Goal: Communication & Community: Answer question/provide support

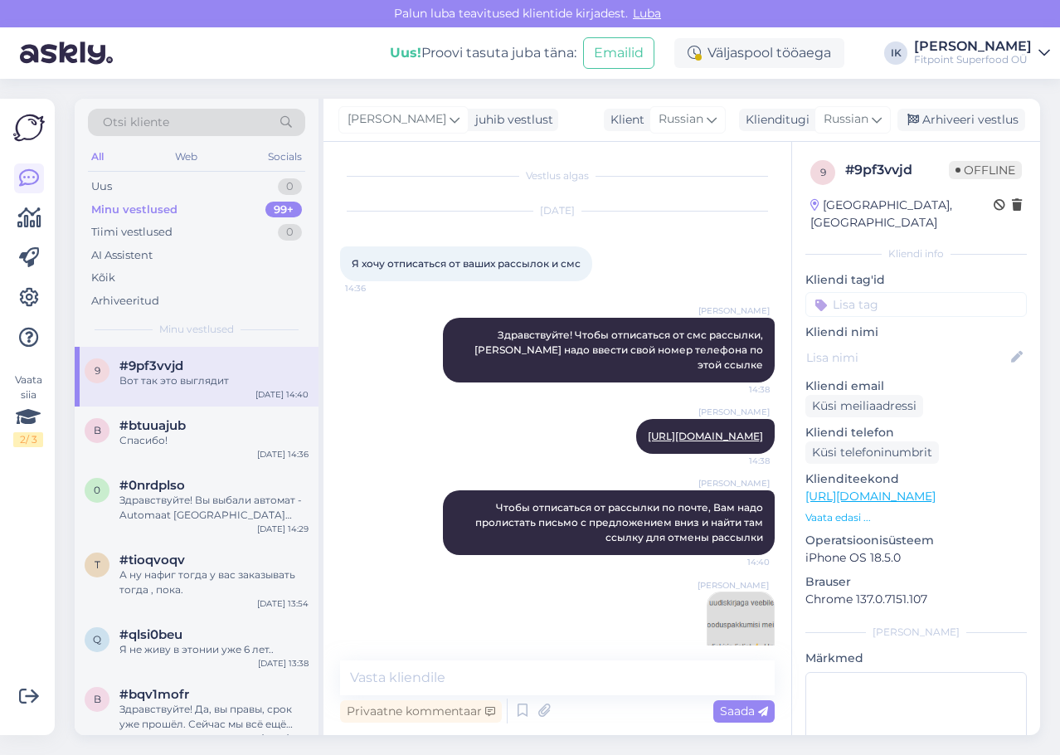
scroll to position [89, 0]
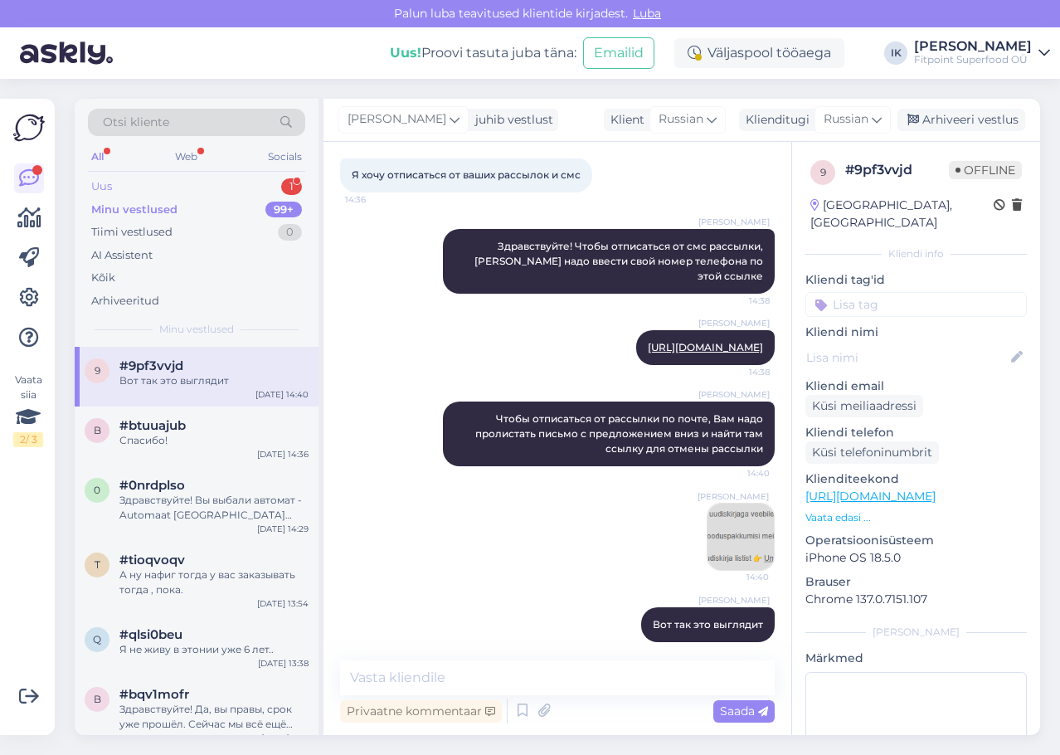
click at [292, 182] on div "1" at bounding box center [291, 186] width 21 height 17
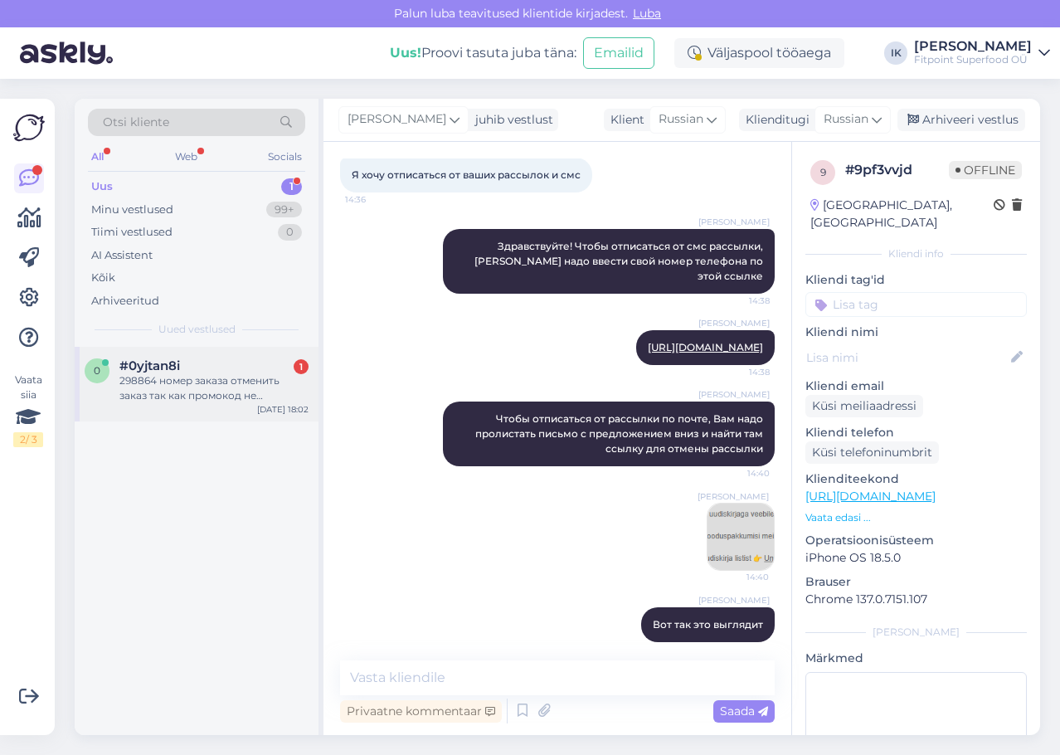
click at [164, 372] on span "#0yjtan8i" at bounding box center [149, 365] width 61 height 15
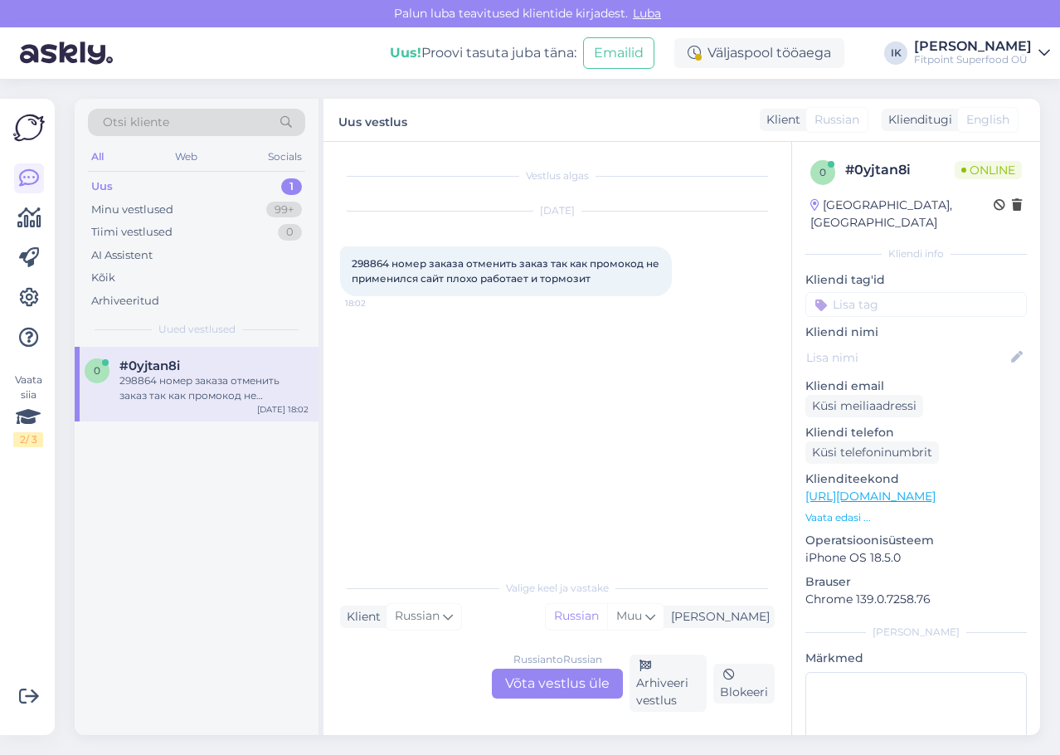
click at [374, 261] on span "298864 номер заказа отменить заказ так как промокод не применился сайт плохо ра…" at bounding box center [507, 270] width 310 height 27
copy span "298864"
drag, startPoint x: 596, startPoint y: 278, endPoint x: 353, endPoint y: 265, distance: 244.2
click at [353, 265] on div "298864 номер заказа отменить заказ так как промокод не применился сайт плохо ра…" at bounding box center [506, 271] width 332 height 50
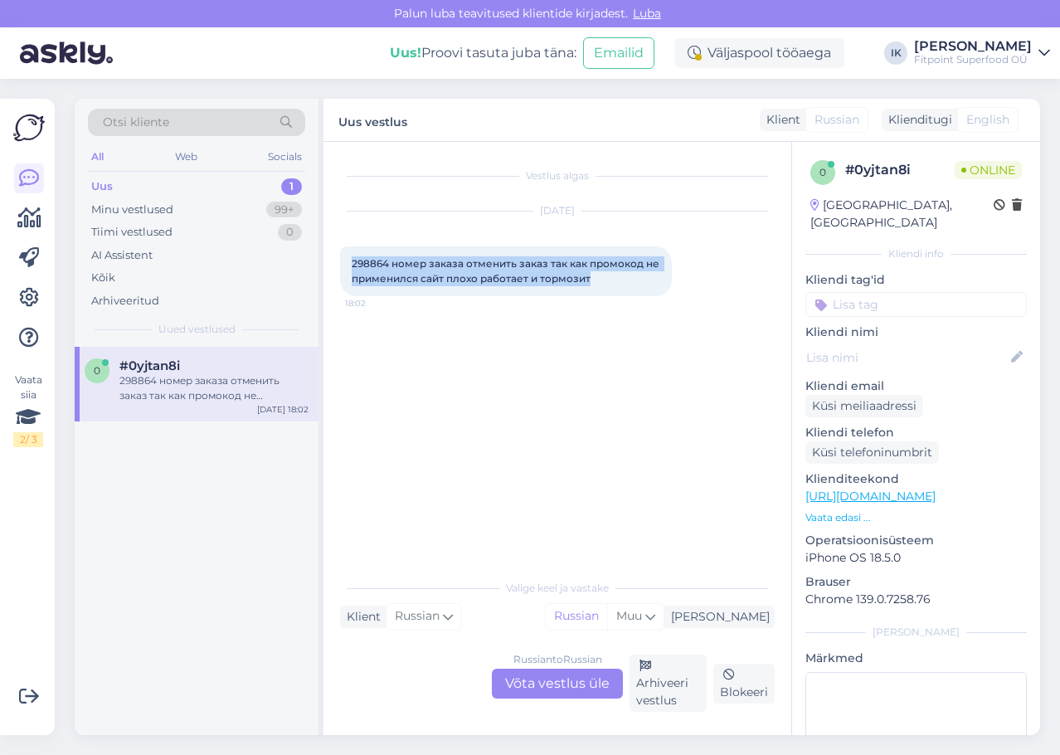
copy span "298864 номер заказа отменить заказ так как промокод не применился сайт плохо ра…"
click at [567, 683] on div "Russian to Russian Võta vestlus üle" at bounding box center [557, 684] width 131 height 30
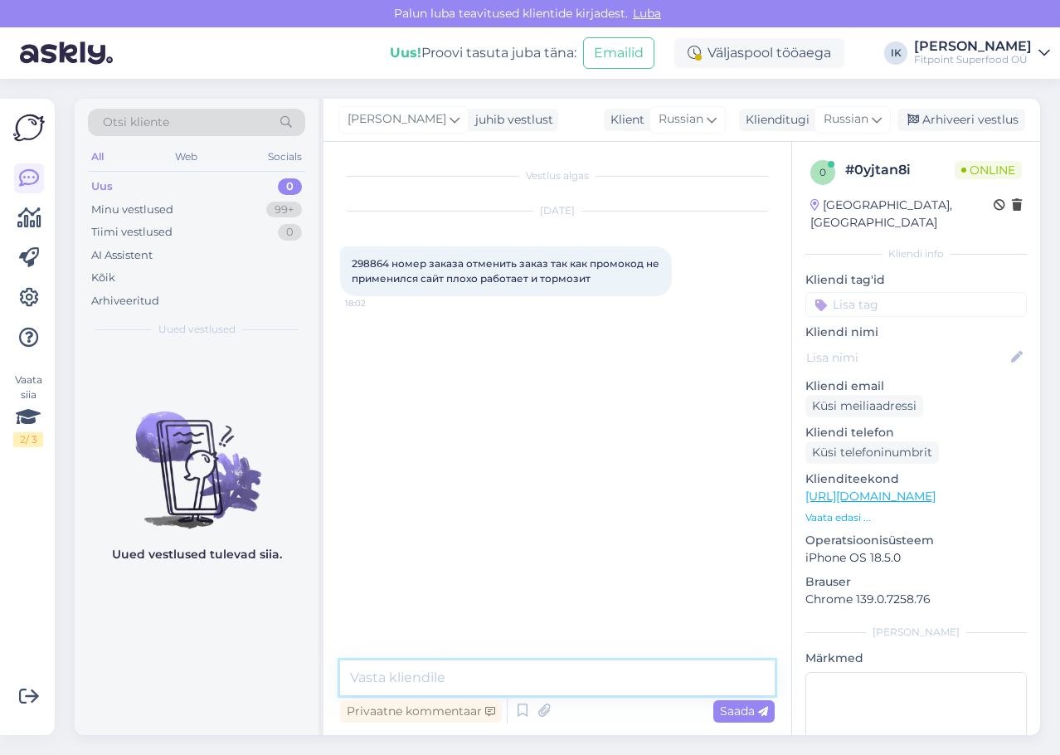
click at [395, 671] on textarea at bounding box center [557, 677] width 435 height 35
paste textarea "Здравствуйте! 👋 Ваш заказ №298864 был отменён по вашему запросу. Приносим извин…"
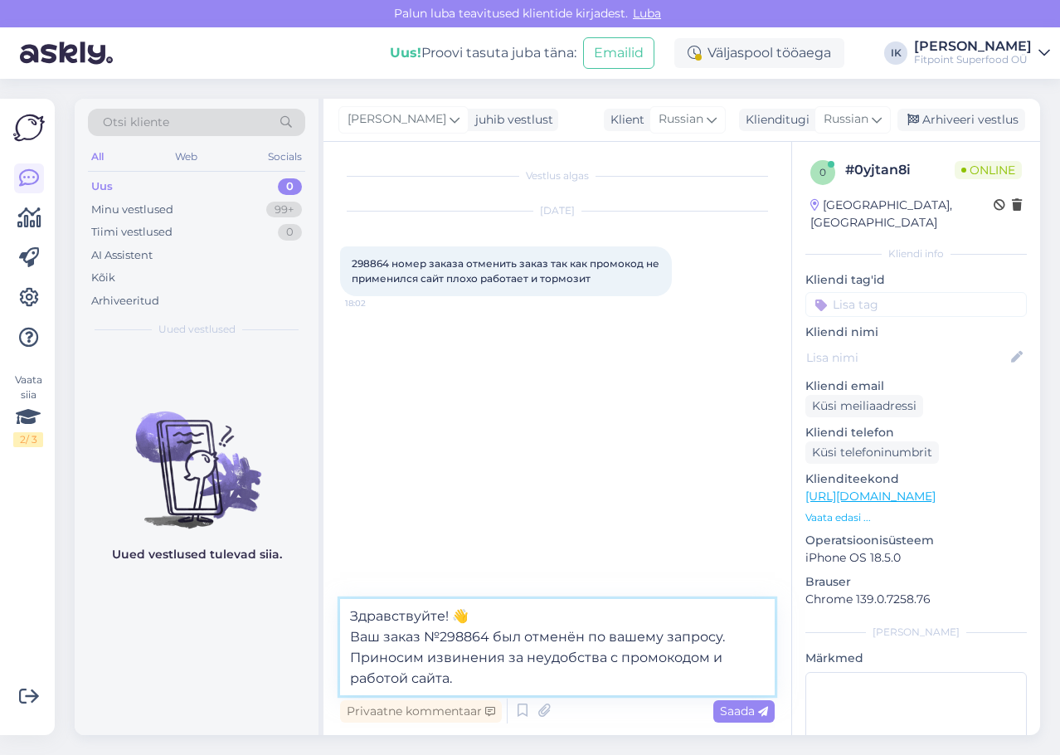
click at [473, 618] on textarea "Здравствуйте! 👋 Ваш заказ №298864 был отменён по вашему запросу. Приносим извин…" at bounding box center [557, 647] width 435 height 96
drag, startPoint x: 490, startPoint y: 633, endPoint x: 419, endPoint y: 634, distance: 71.3
click at [419, 634] on textarea "Здравствуйте! Ваш заказ №298864 был отменён по вашему запросу. Приносим извинен…" at bounding box center [557, 647] width 435 height 96
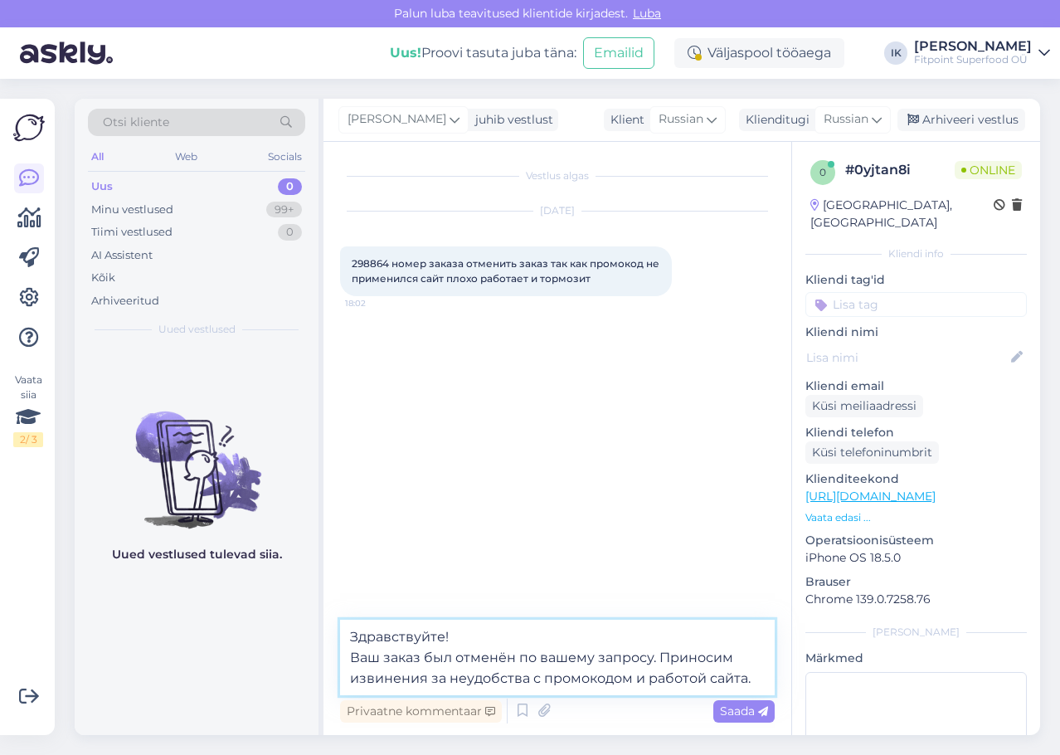
drag, startPoint x: 654, startPoint y: 656, endPoint x: 516, endPoint y: 657, distance: 137.7
click at [516, 657] on textarea "Здравствуйте! Ваш заказ был отменён по вашему запросу. Приносим извинения за не…" at bounding box center [557, 657] width 435 height 75
click at [712, 679] on textarea "Здравствуйте! Ваш заказ был отменён. Приносим извинения за неудобства с промоко…" at bounding box center [557, 657] width 435 height 75
type textarea "Здравствуйте! Ваш заказ был отменён. Приносим извинения за неудобства с промоко…"
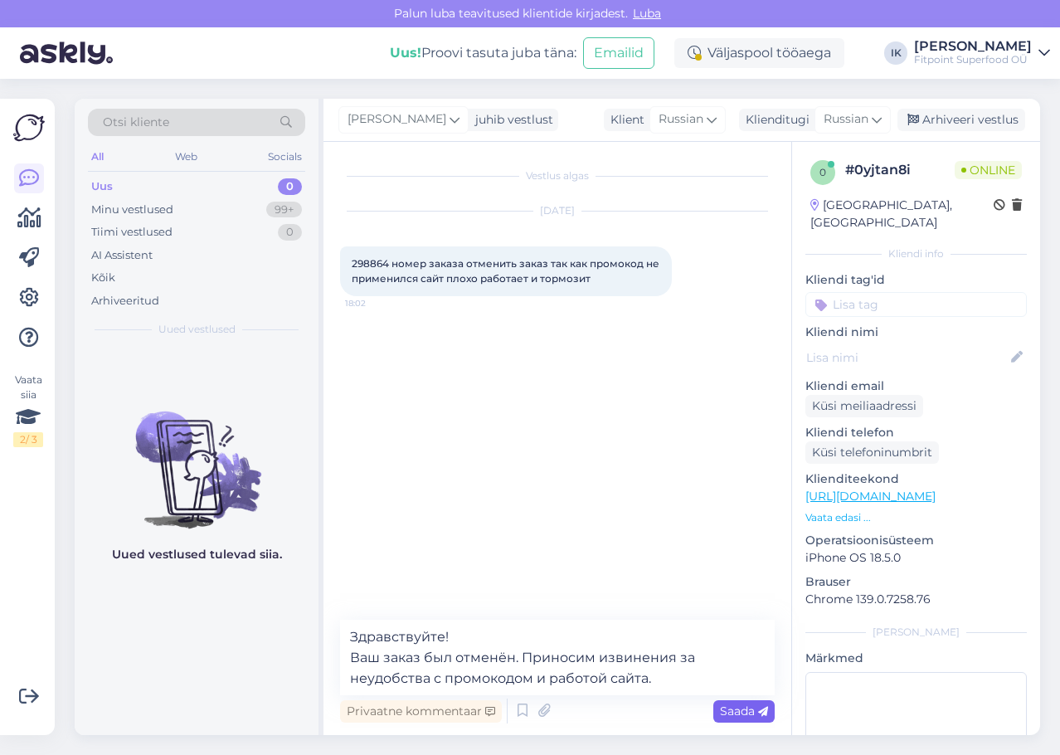
click at [750, 707] on span "Saada" at bounding box center [744, 710] width 48 height 15
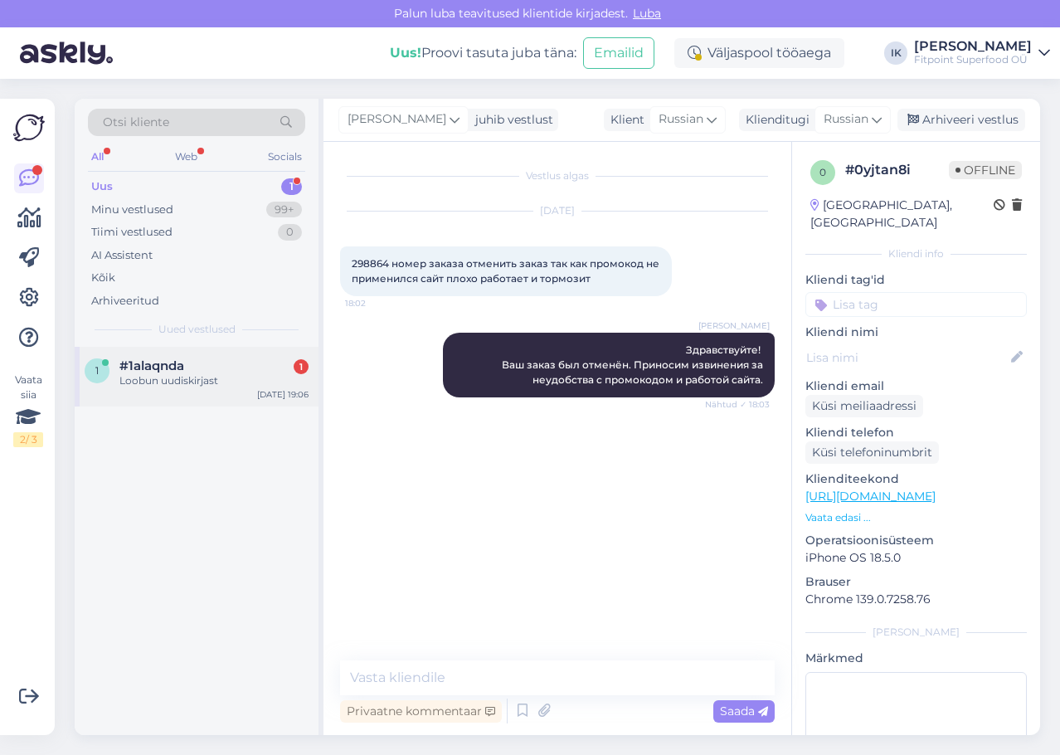
click at [268, 378] on div "Loobun uudiskirjast" at bounding box center [213, 380] width 189 height 15
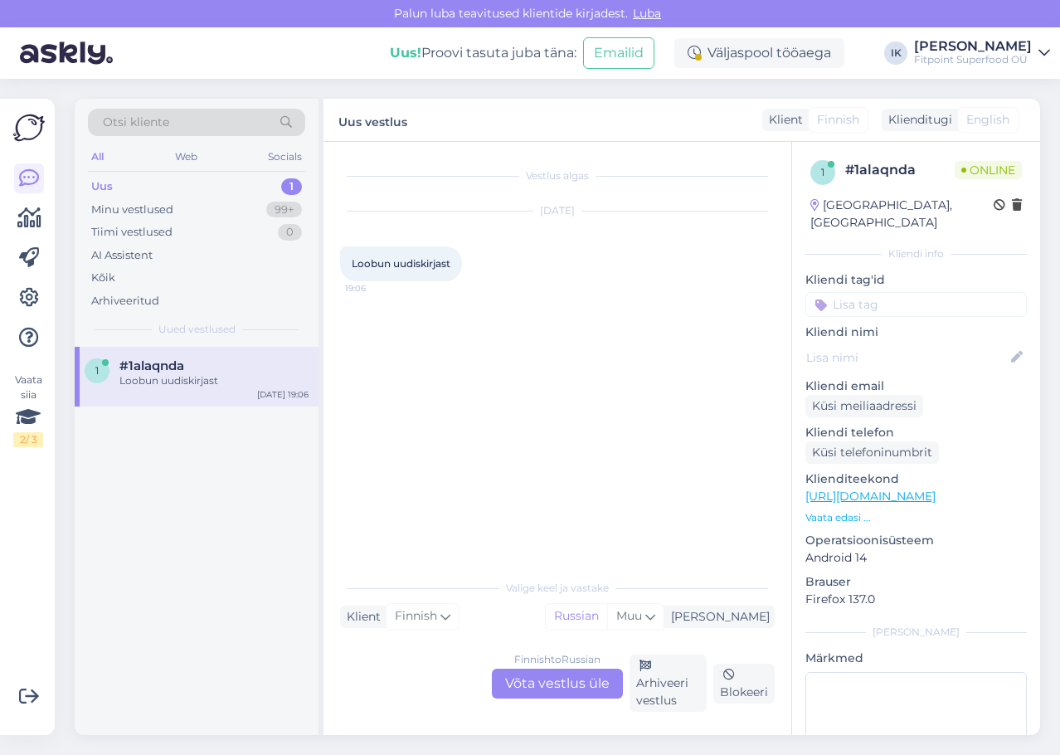
click at [564, 678] on div "Finnish to Russian Võta vestlus üle" at bounding box center [557, 684] width 131 height 30
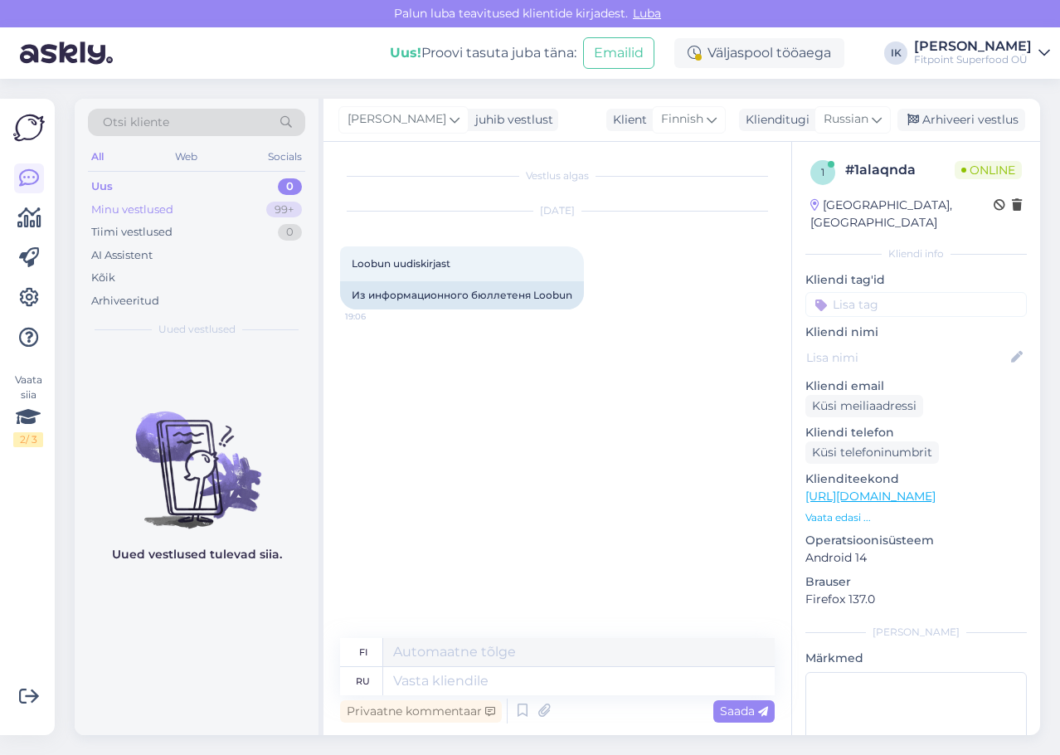
click at [202, 213] on div "Minu vestlused 99+" at bounding box center [196, 209] width 217 height 23
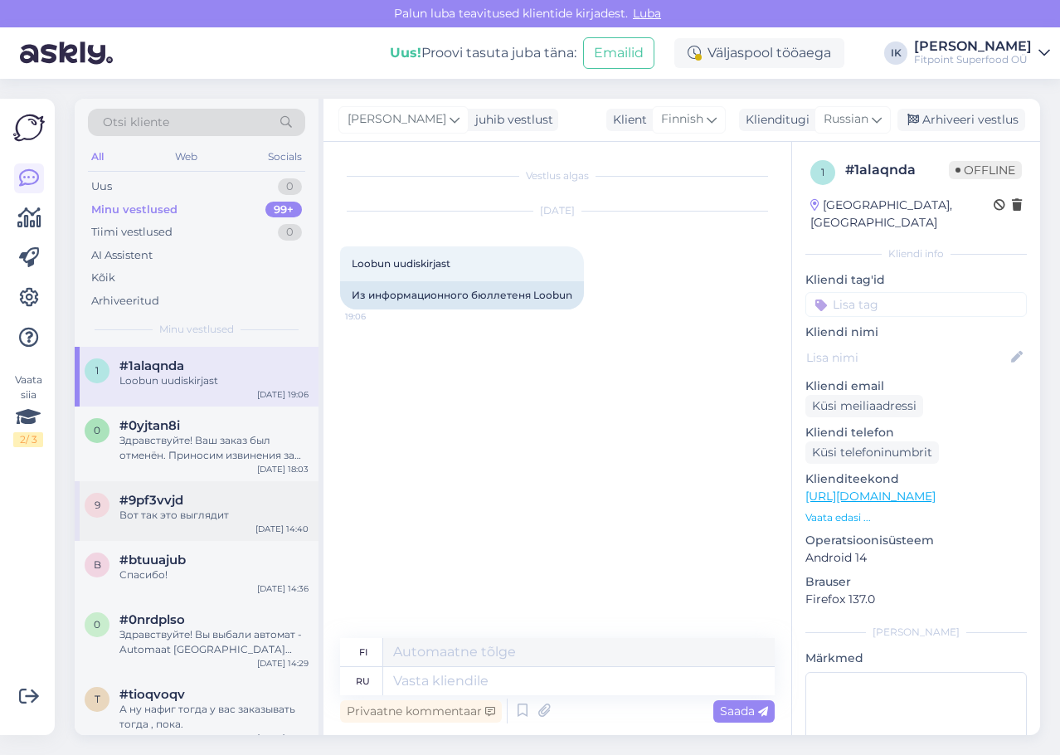
click at [254, 523] on div "9 #9pf3vvjd Вот так это выглядит [DATE] 14:40" at bounding box center [197, 511] width 244 height 60
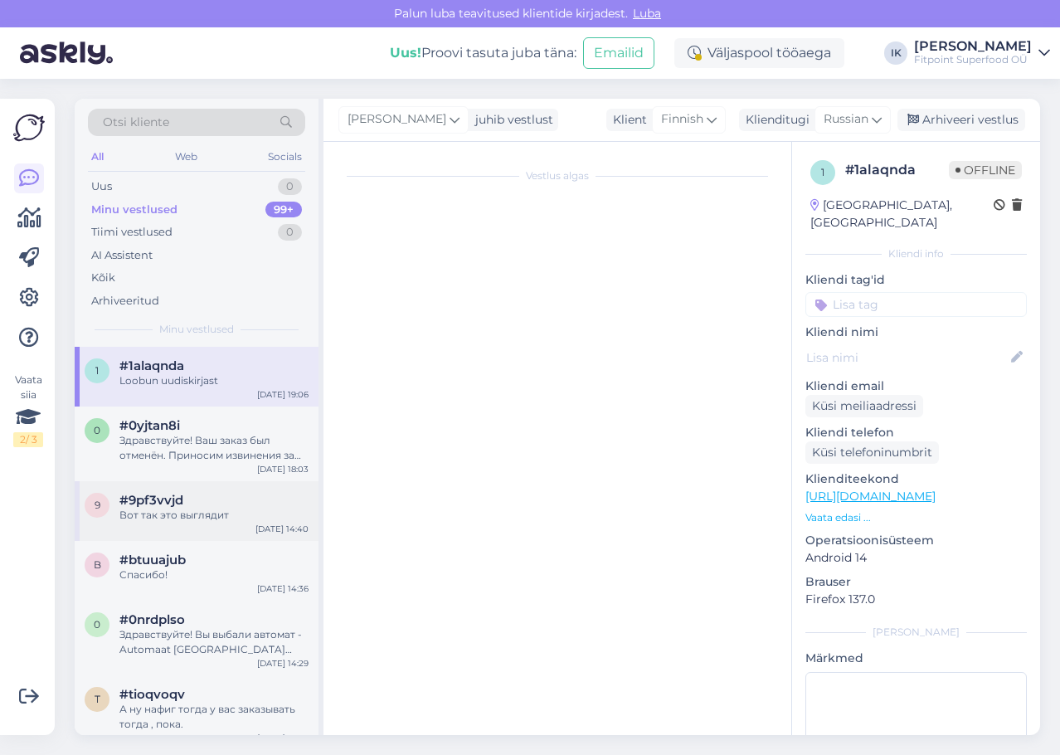
scroll to position [89, 0]
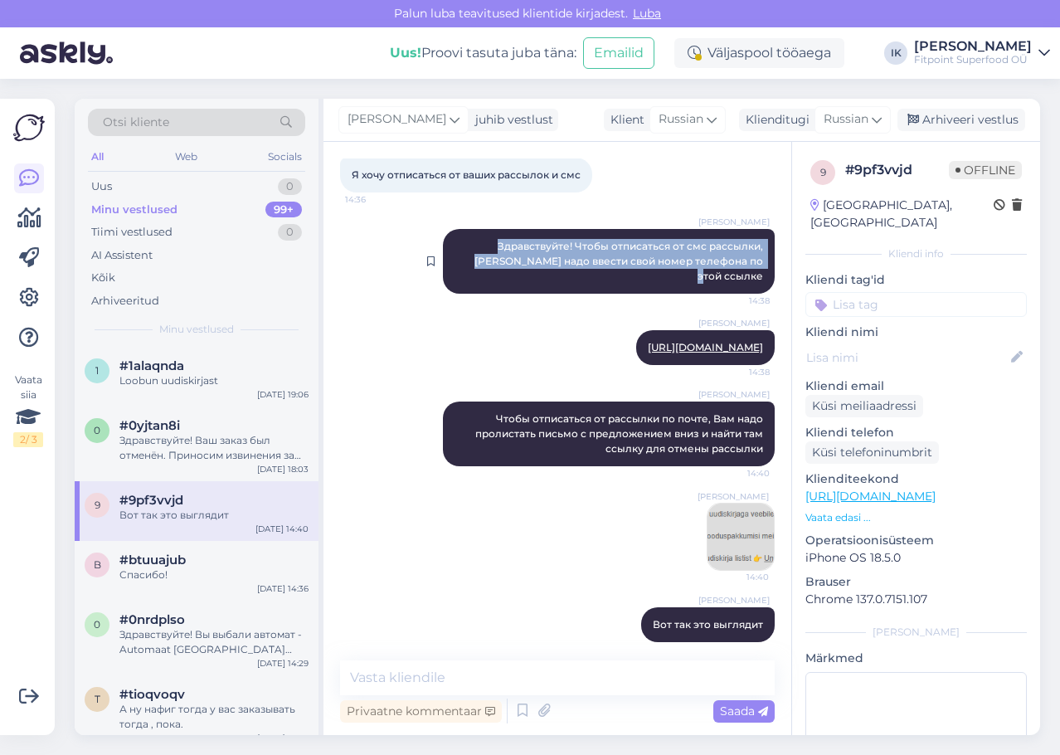
drag, startPoint x: 751, startPoint y: 263, endPoint x: 461, endPoint y: 251, distance: 289.7
click at [461, 251] on div "[PERSON_NAME] Здравствуйте! Чтобы отписаться от смс рассылки, [PERSON_NAME] над…" at bounding box center [609, 261] width 332 height 65
copy span "Здравствуйте! Чтобы отписаться от смс рассылки, [PERSON_NAME] надо ввести свой …"
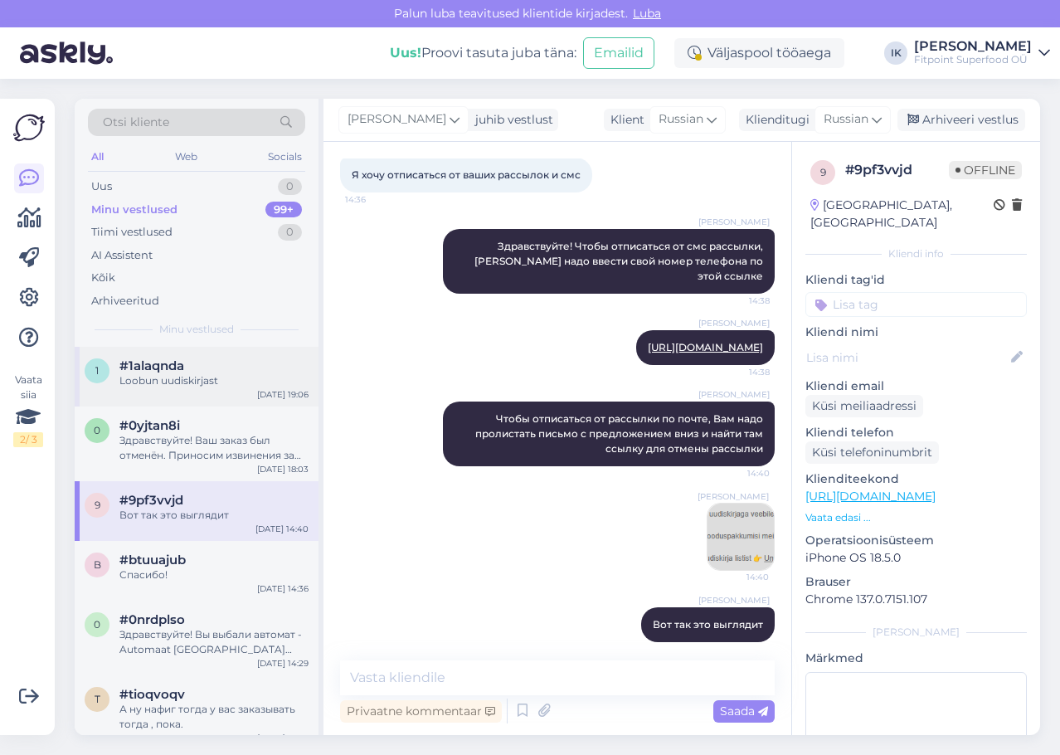
click at [211, 357] on div "1 #1alaqnda Loobun uudiskirjast [DATE] 19:06" at bounding box center [197, 377] width 244 height 60
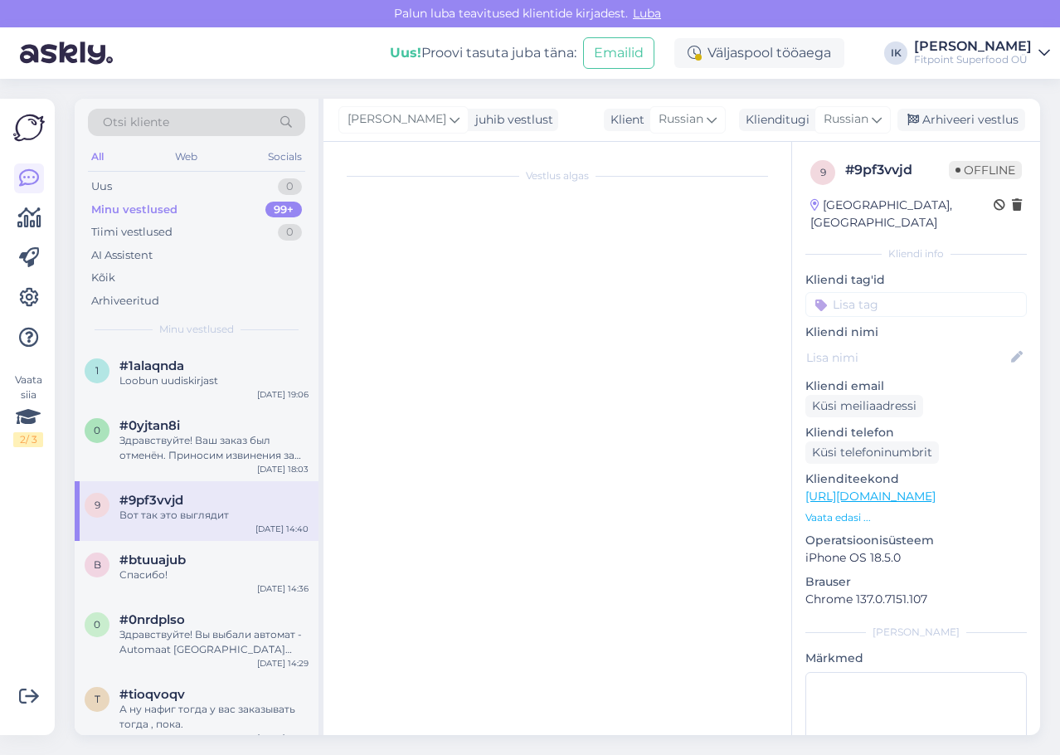
scroll to position [0, 0]
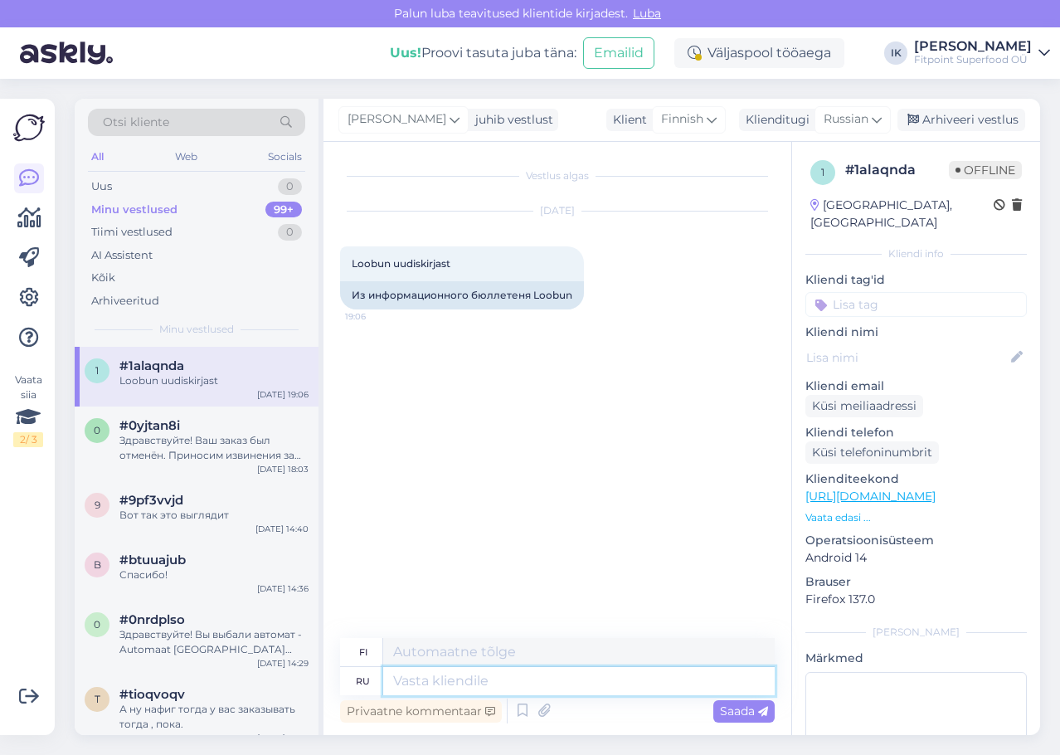
click at [446, 691] on textarea at bounding box center [579, 681] width 392 height 28
paste textarea "Здравствуйте! Чтобы отписаться от смс рассылки, [PERSON_NAME] надо ввести свой …"
type textarea "Здравствуйте! Чтобы отписаться от смс рассылки, [PERSON_NAME] надо ввести свой …"
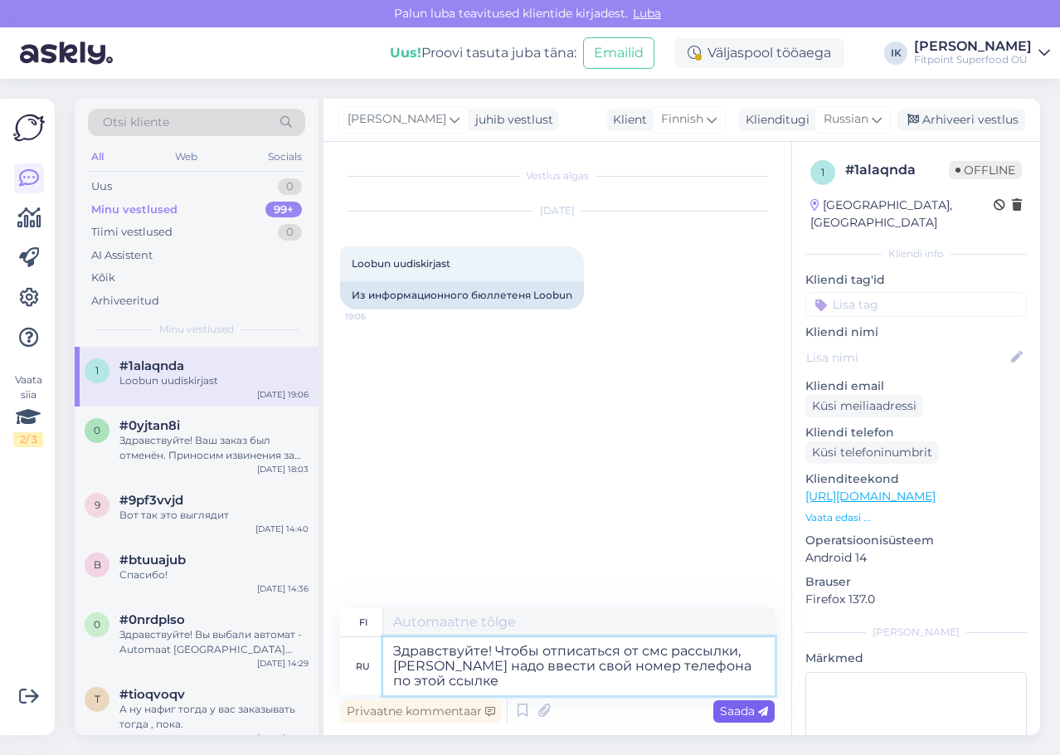
type textarea "Hei! [PERSON_NAME] haluat peruuttaa tekstiviestien tilauksen, sinun on annettav…"
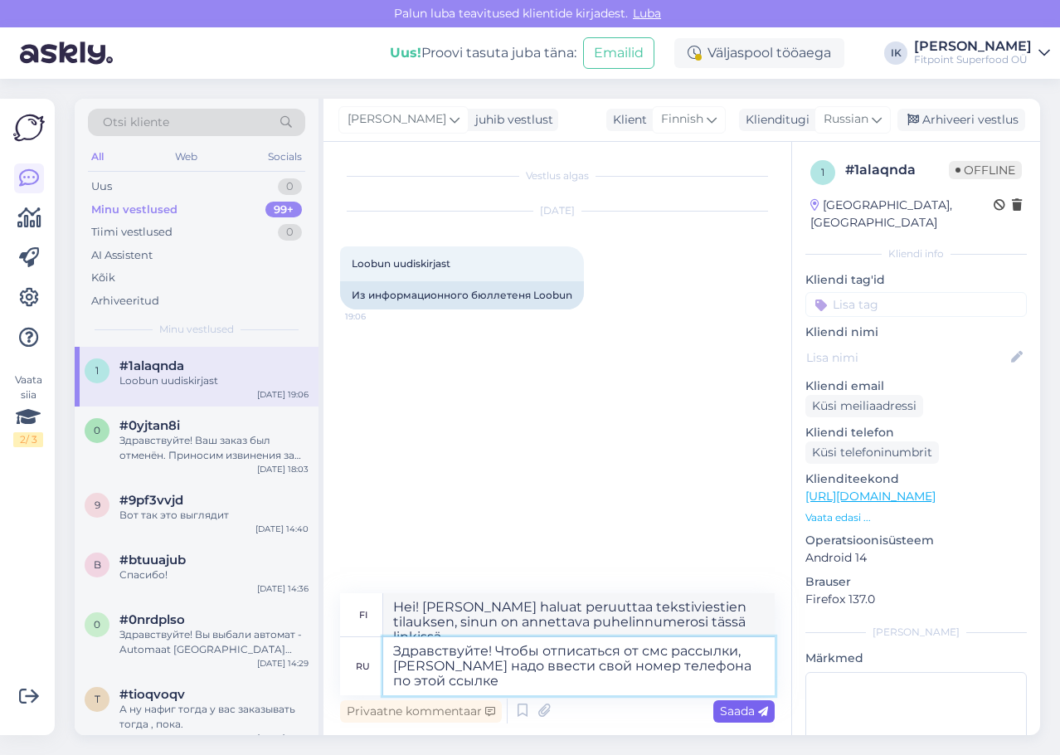
type textarea "Здравствуйте! Чтобы отписаться от смс рассылки, [PERSON_NAME] надо ввести свой …"
click at [724, 714] on span "Saada" at bounding box center [744, 710] width 48 height 15
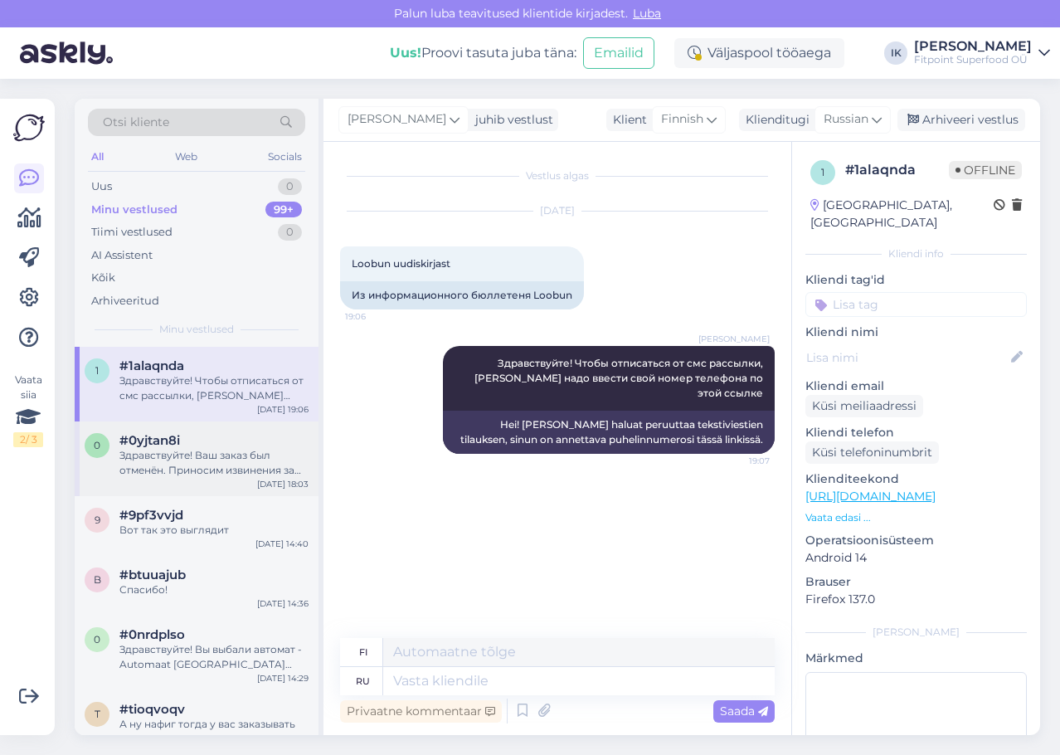
click at [160, 474] on div "Здравствуйте! Ваш заказ был отменён. Приносим извинения за неудобства с промоко…" at bounding box center [213, 463] width 189 height 30
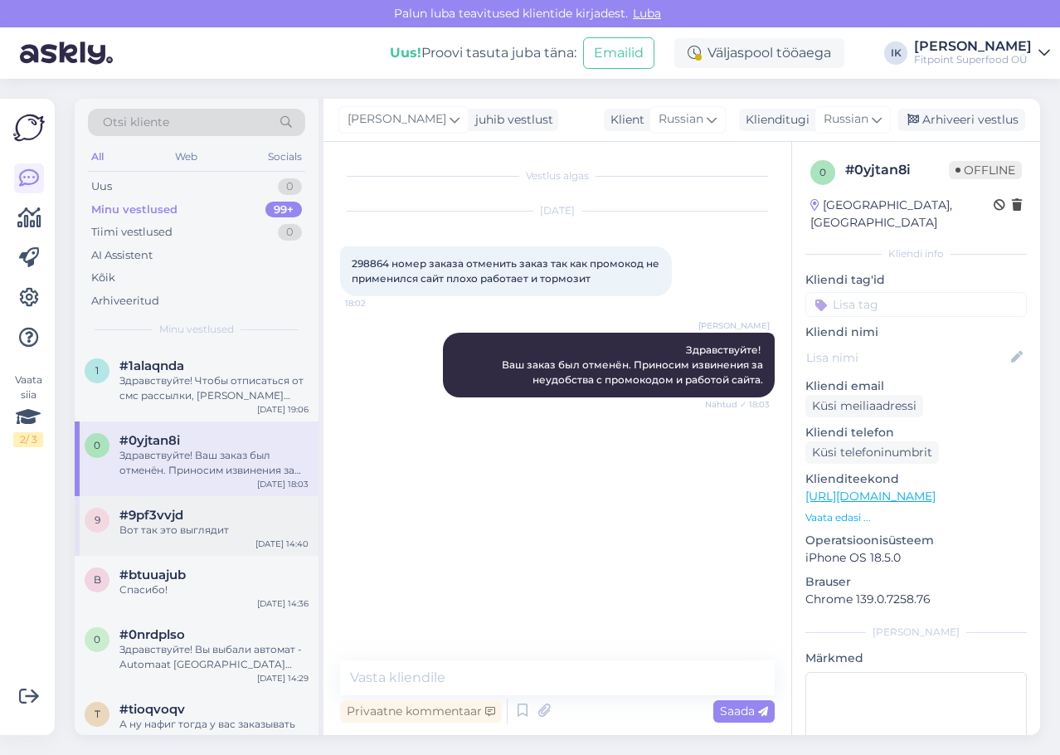
click at [167, 541] on div "9 #9pf3vvjd Вот так это выглядит [DATE] 14:40" at bounding box center [197, 526] width 244 height 60
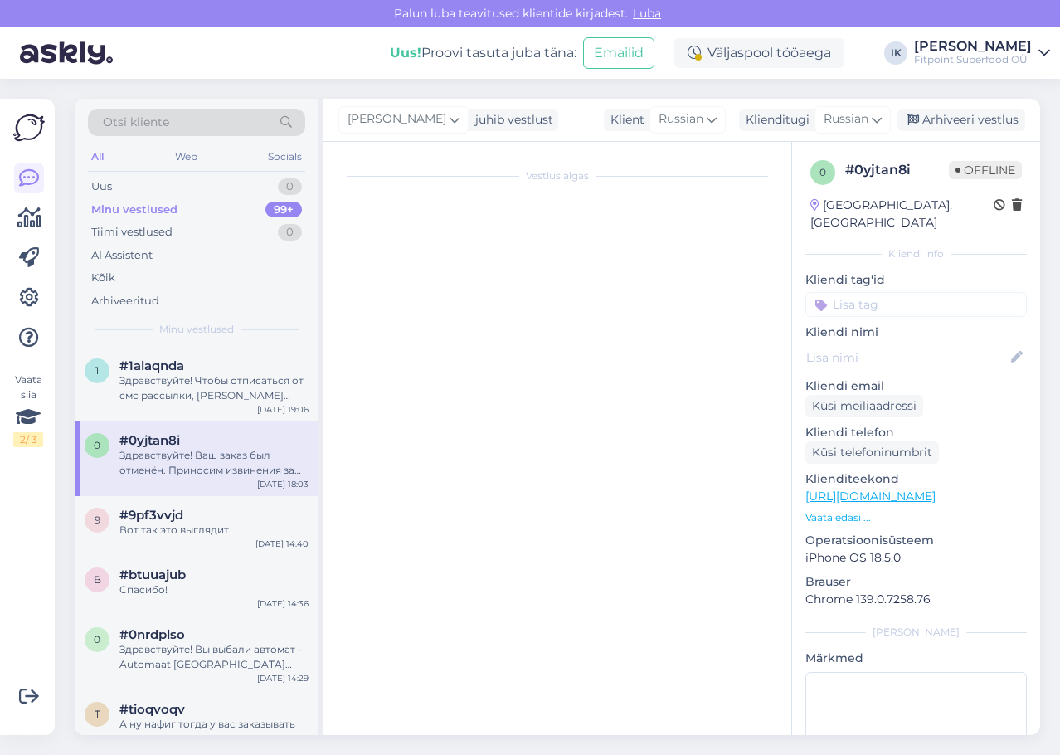
scroll to position [89, 0]
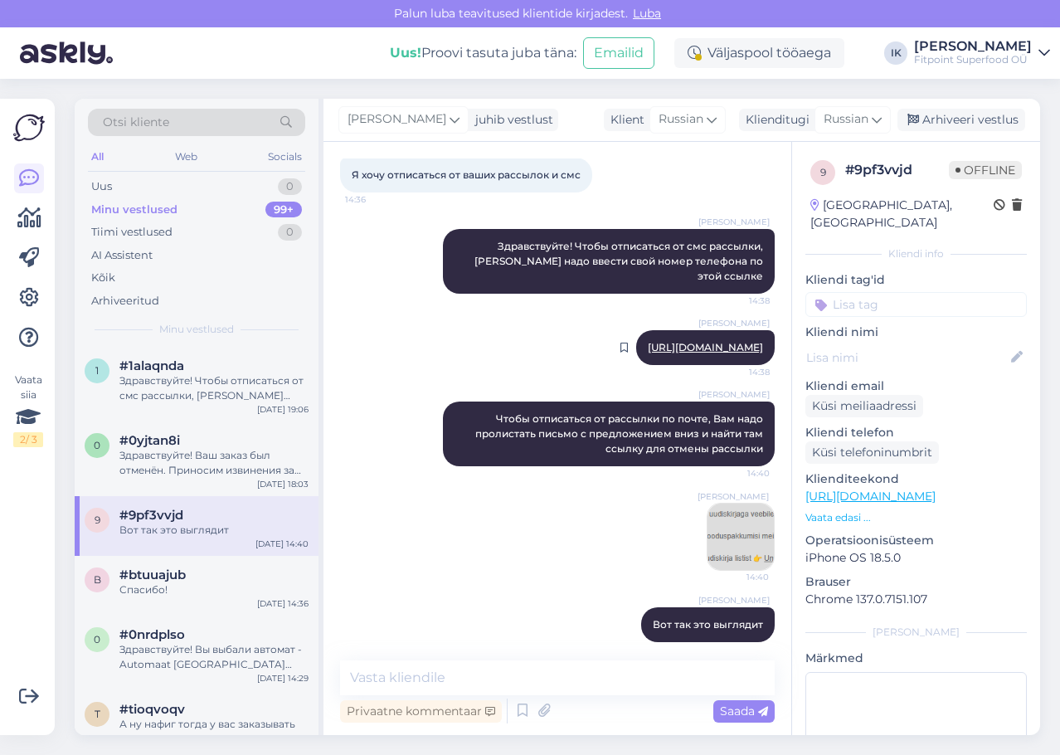
drag, startPoint x: 752, startPoint y: 329, endPoint x: 627, endPoint y: 331, distance: 125.3
click at [636, 331] on div "[PERSON_NAME] [URL][DOMAIN_NAME] 14:38" at bounding box center [705, 347] width 139 height 35
copy link "[URL][DOMAIN_NAME]"
click at [156, 380] on div "Здравствуйте! Чтобы отписаться от смс рассылки, [PERSON_NAME] надо ввести свой …" at bounding box center [213, 388] width 189 height 30
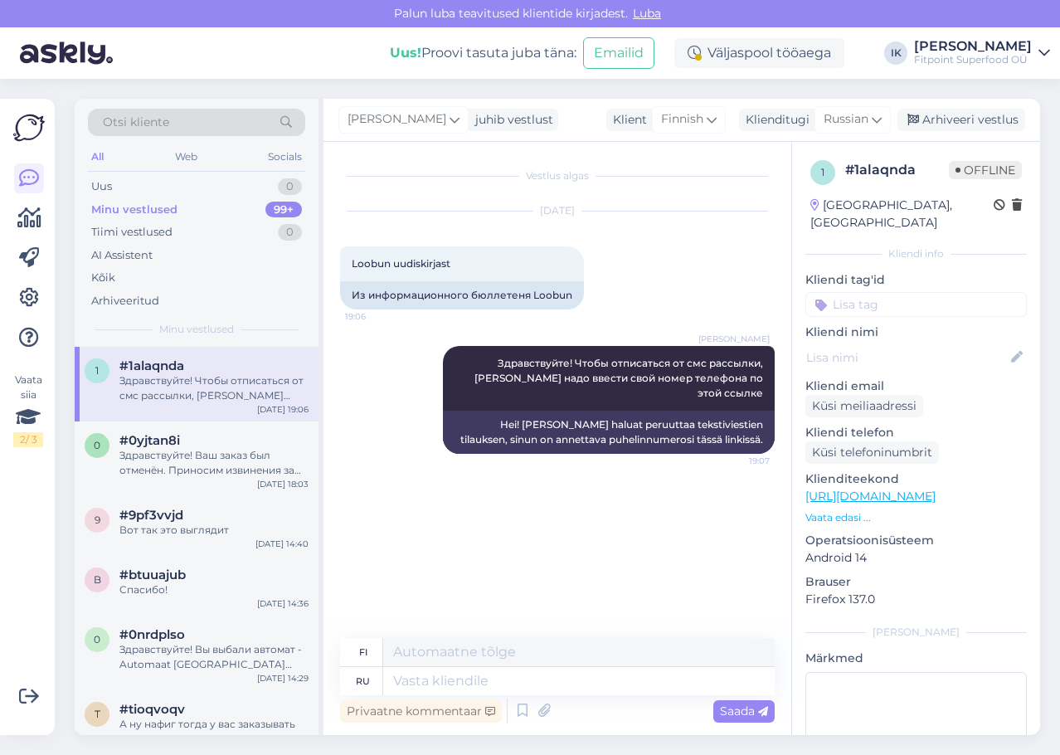
scroll to position [0, 0]
click at [483, 692] on textarea at bounding box center [579, 681] width 392 height 28
click at [499, 684] on textarea at bounding box center [579, 681] width 392 height 28
paste textarea "[URL][DOMAIN_NAME]"
type textarea "[URL][DOMAIN_NAME]"
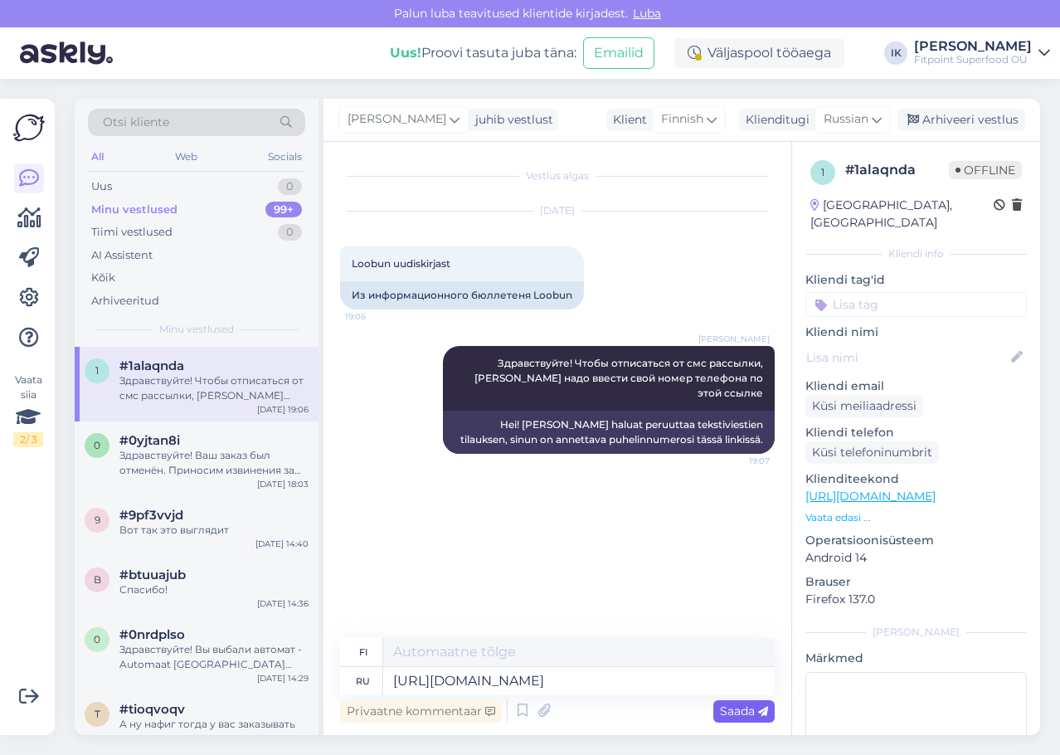
click at [747, 705] on span "Saada" at bounding box center [744, 710] width 48 height 15
type textarea "[URL][DOMAIN_NAME]"
click at [746, 706] on span "Saada" at bounding box center [744, 710] width 48 height 15
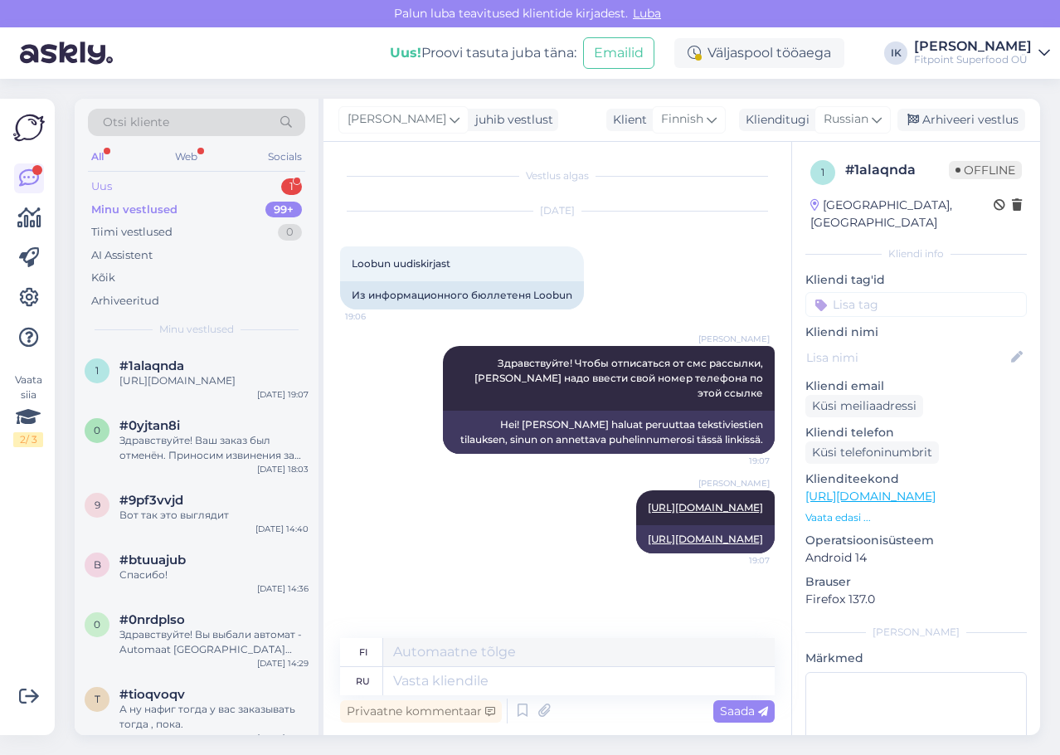
click at [269, 189] on div "Uus 1" at bounding box center [196, 186] width 217 height 23
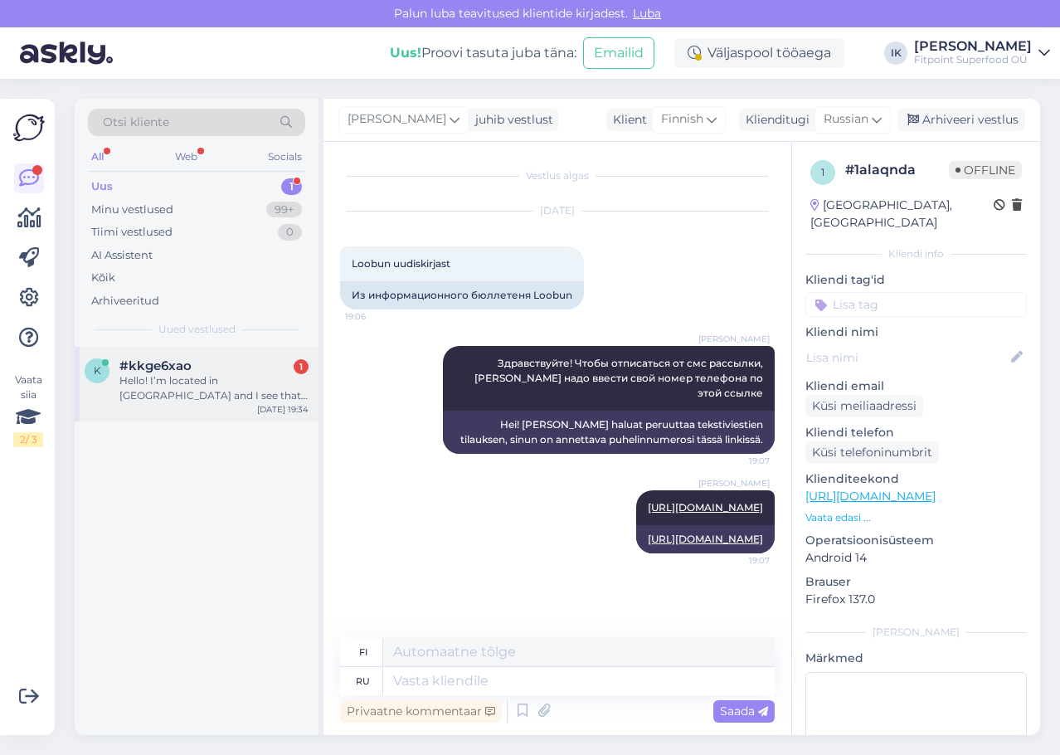
click at [213, 362] on div "#kkge6xao 1" at bounding box center [213, 365] width 189 height 15
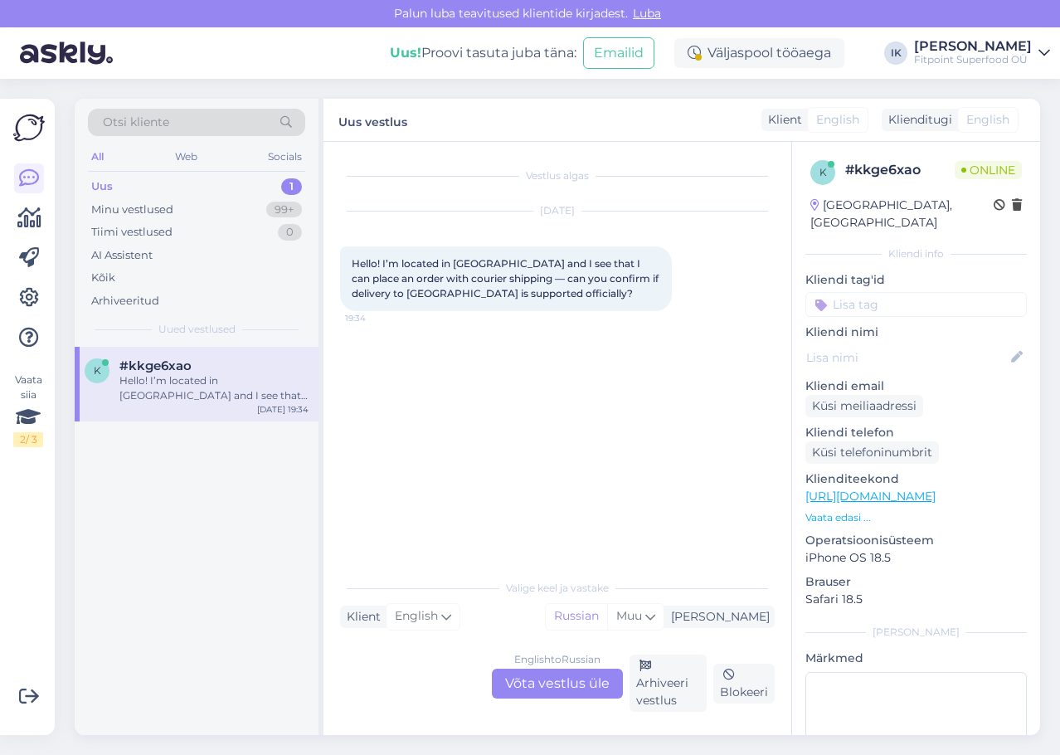
click at [581, 676] on div "English to Russian Võta vestlus üle" at bounding box center [557, 684] width 131 height 30
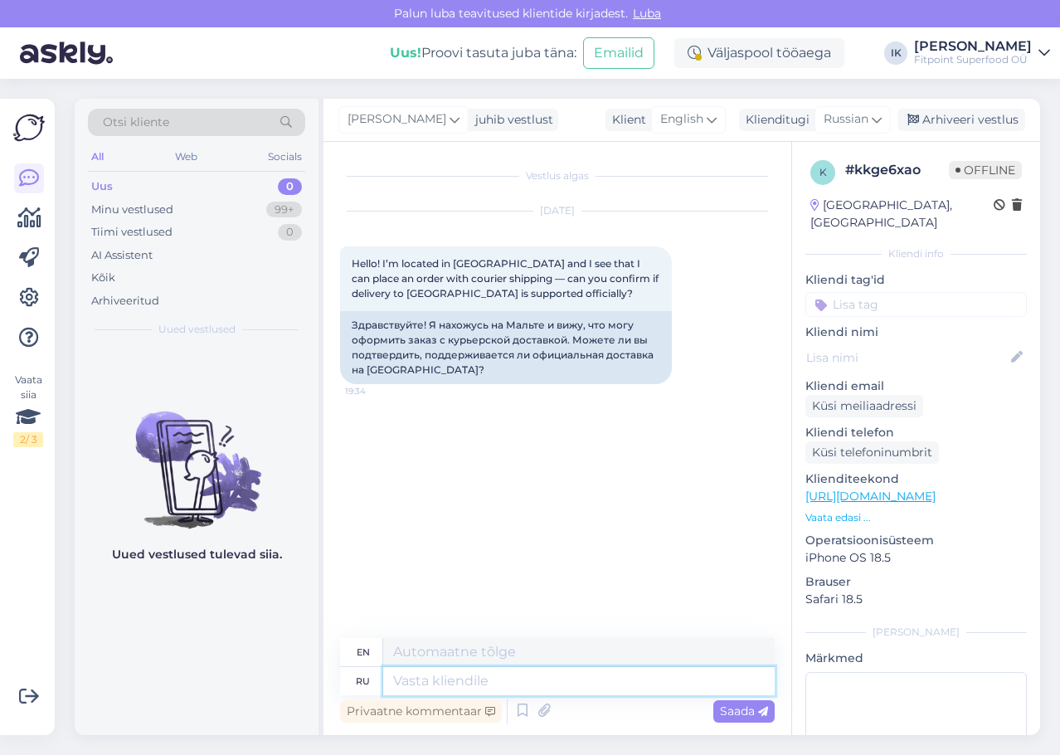
click at [606, 683] on textarea at bounding box center [579, 681] width 392 height 28
type textarea "Зд"
type textarea "Z"
type textarea "Здравствуй"
type textarea "Hello"
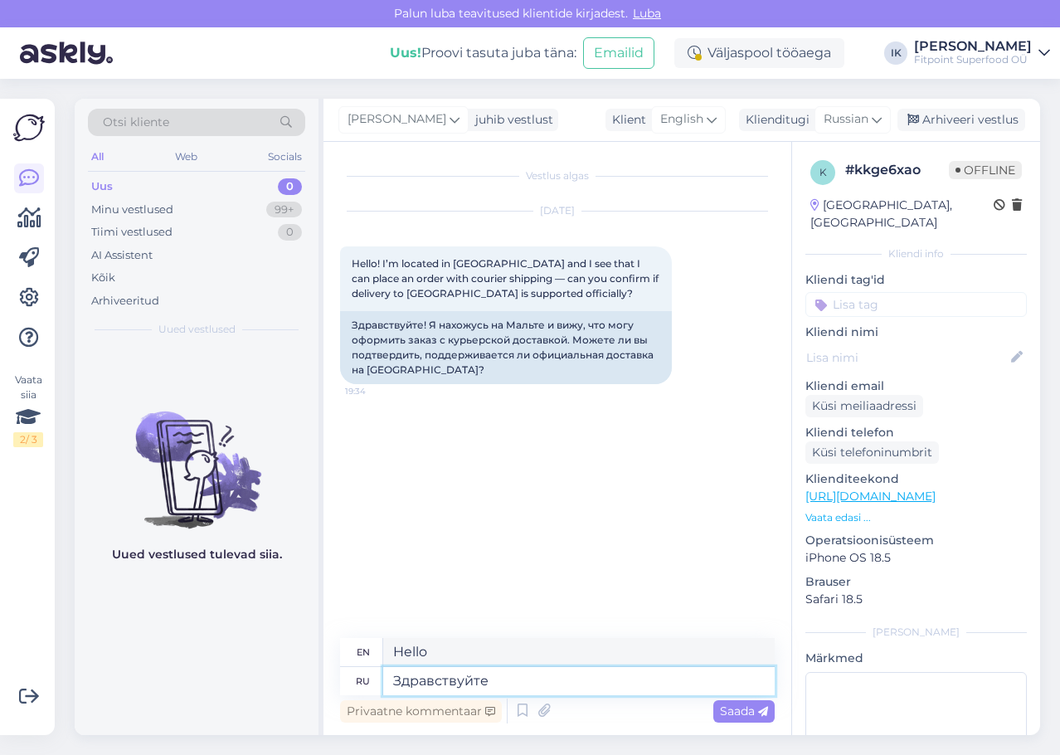
type textarea "Здравствуйте!"
type textarea "Hello!"
type textarea "Здравствуйте! Да"
type textarea "Hello! Yes"
type textarea "Здравствуйте! Да,"
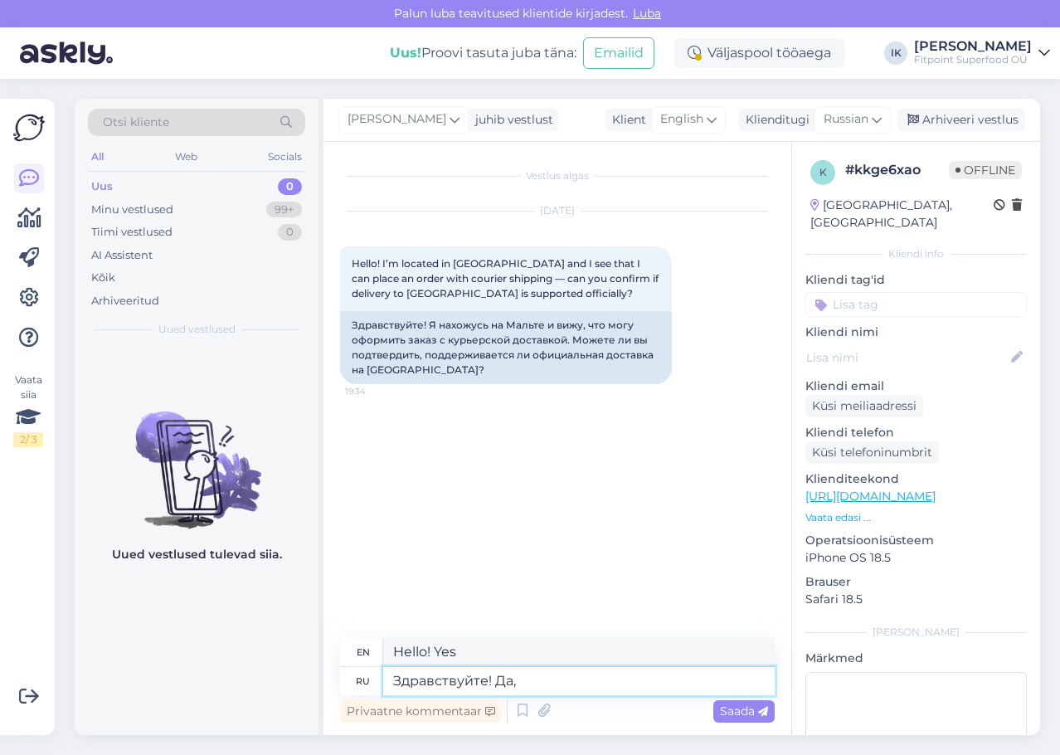
type textarea "Hello! Yes,"
type textarea "Здравствуйте! Да,с н"
type textarea "Hello! Yes, s"
type textarea "Здравствуйте! Да,с недавних"
type textarea "Hello! Yes, recently"
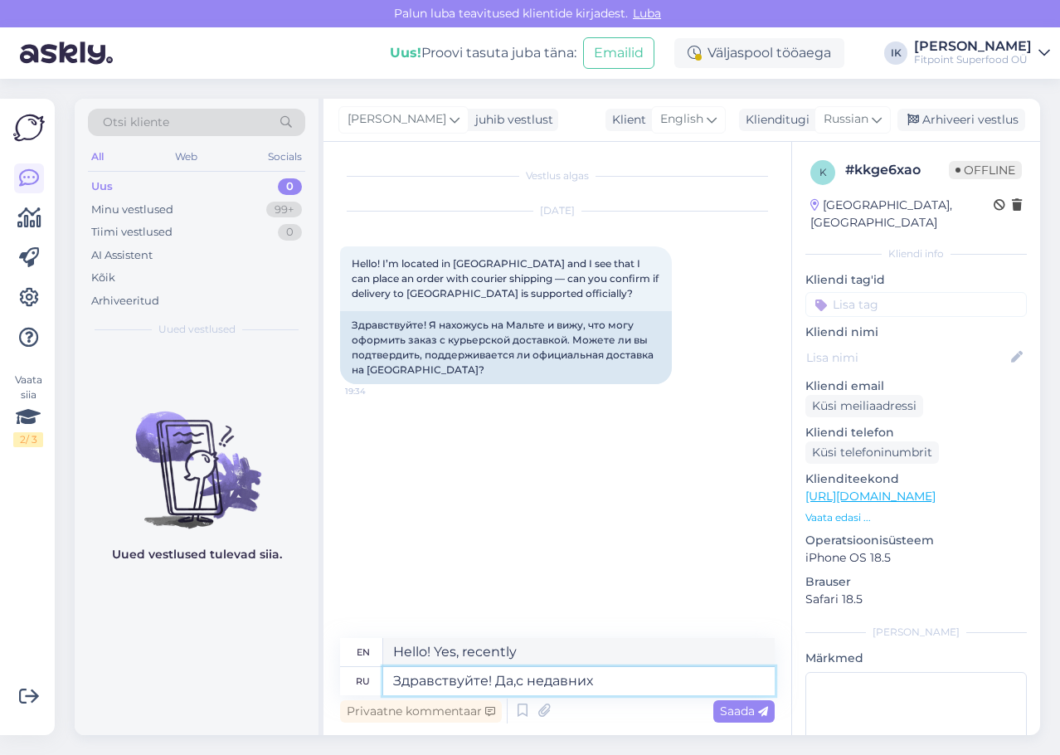
click at [513, 678] on textarea "Здравствуйте! Да,с недавних" at bounding box center [579, 681] width 392 height 28
click at [621, 685] on textarea "Здравствуйте! Да, с недавних" at bounding box center [579, 681] width 392 height 28
type textarea "Здравствуйте! Да, с недавних пор мы д"
type textarea "Hello! Yes, recently we"
type textarea "Здравствуйте! Да, с недавних пор мы доставляем т"
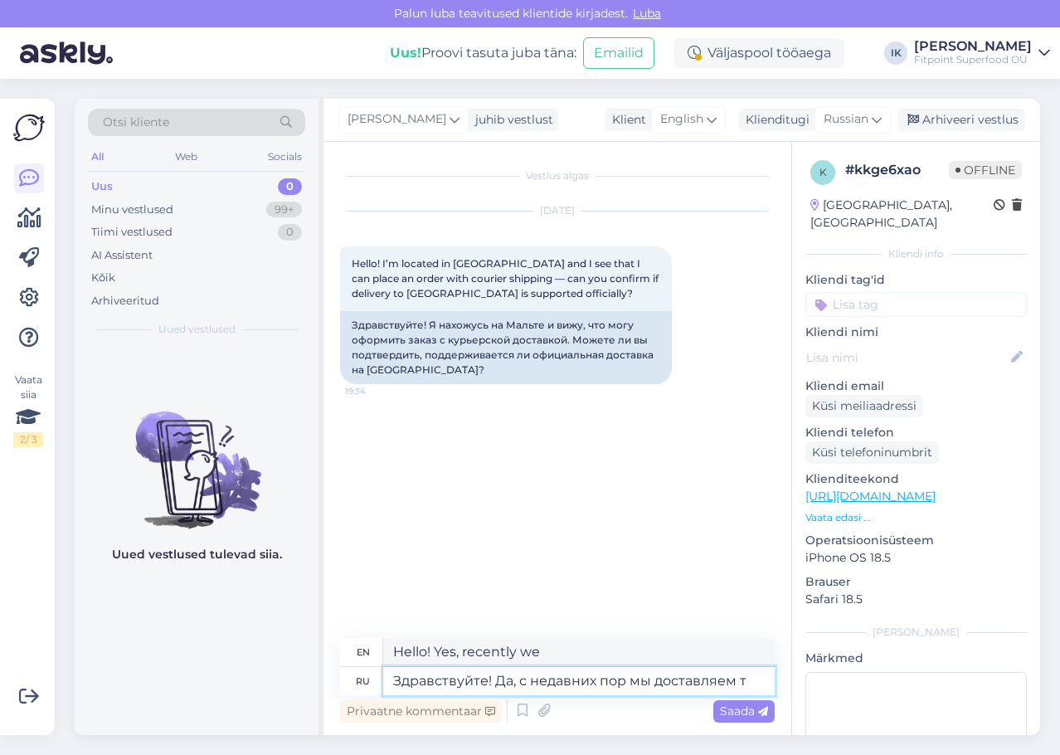
type textarea "Hello! Yes, we have been delivering recently."
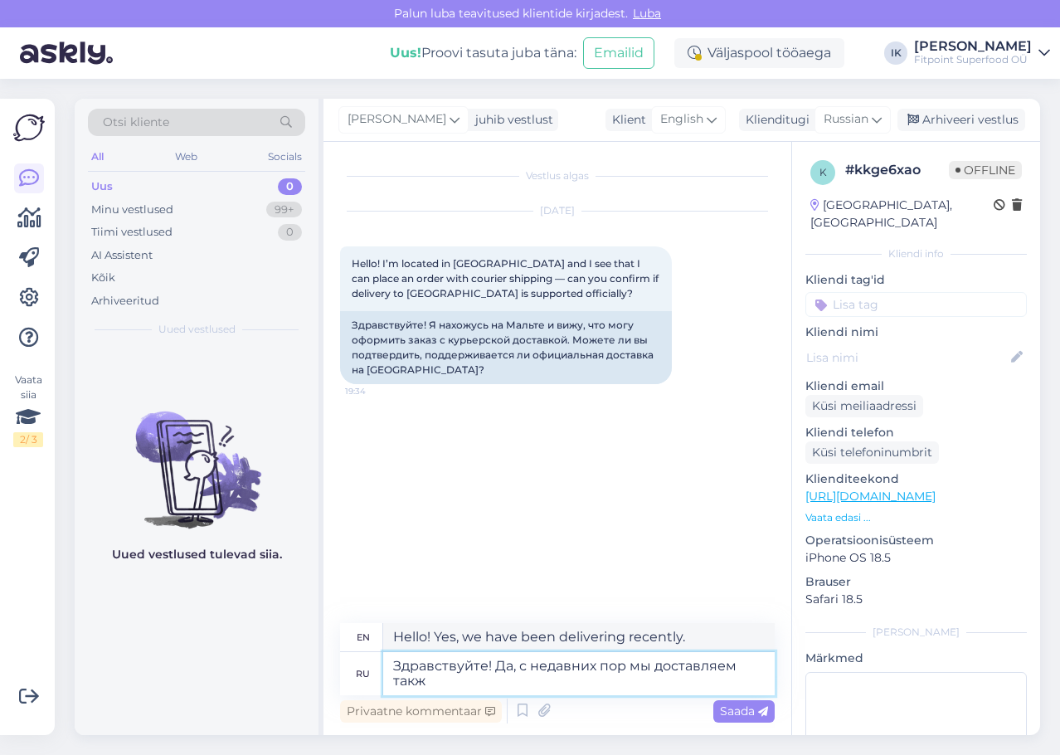
type textarea "Здравствуйте! Да, с недавних пор мы доставляем также"
type textarea "Hello! Yes, we have recently been delivering as well."
type textarea "Здравствуйте! Да, с недавних пор мы доставляем также и н"
type textarea "Hello! Yes, we have recently started delivering to"
type textarea "Здравствуйте! Да, с недавних пор мы доставляем также и нп"
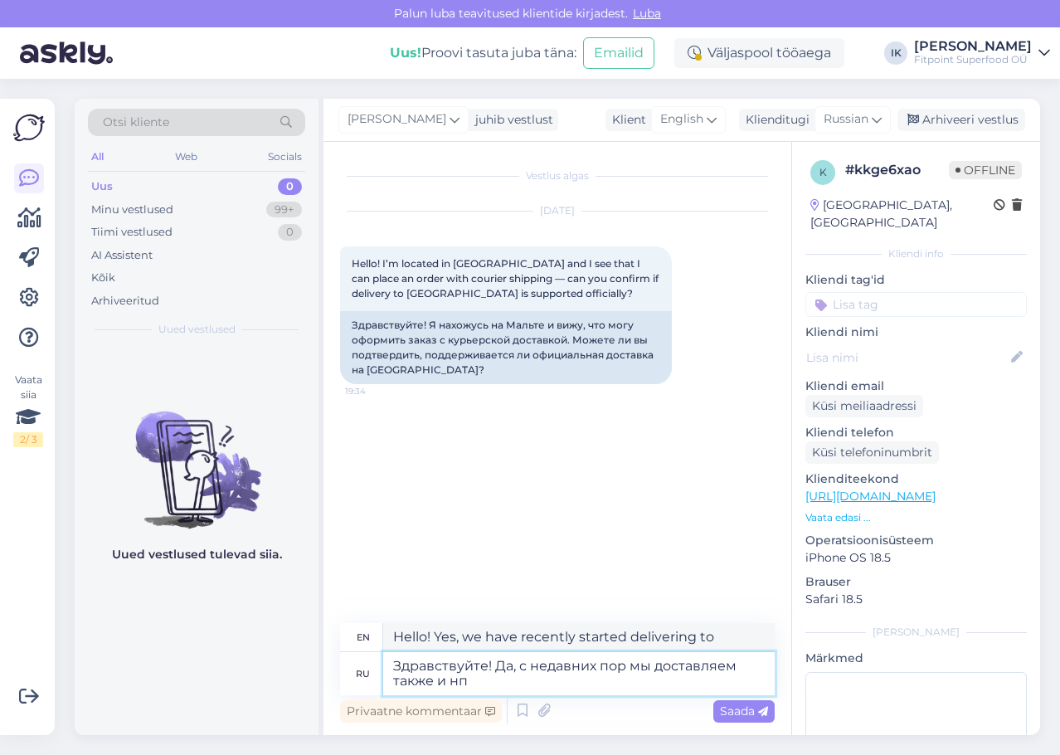
type textarea "Hello! Yes, recently we also deliver np"
type textarea "Здравствуйте! Да, с недавних пор мы доставляем также и нп Мальту."
type textarea "Hello! Yes, recently we also deliver to [GEOGRAPHIC_DATA]."
click at [464, 677] on textarea "Здравствуйте! Да, с недавних пор мы доставляем также и нп Мальту." at bounding box center [579, 673] width 392 height 43
type textarea "Здравствуйте! Да, с недавних пор мы доставляем также и на [GEOGRAPHIC_DATA]."
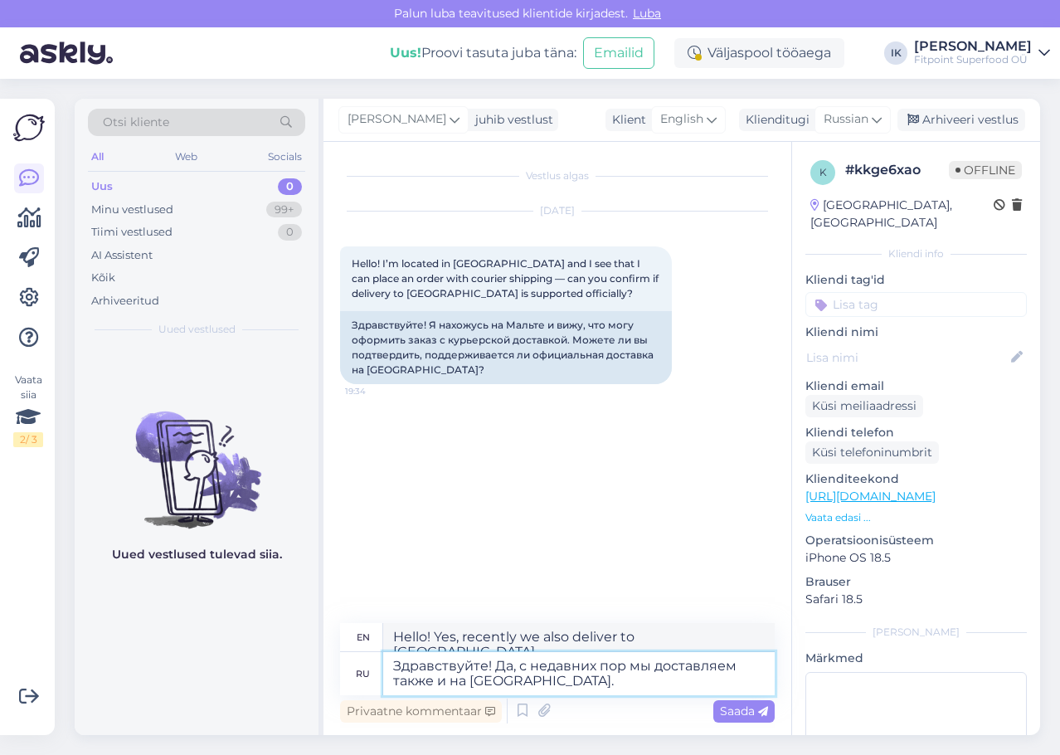
type textarea "Hello! Yes, we have recently started shipping to [GEOGRAPHIC_DATA] as well."
type textarea "Здравствуйте! Да, с недавних пор мы доставляем также и на [GEOGRAPHIC_DATA]."
click at [607, 682] on textarea "Здравствуйте! Да, с недавних пор мы доставляем также и на [GEOGRAPHIC_DATA]." at bounding box center [579, 673] width 392 height 43
click at [601, 687] on textarea "Здравствуйте! Да, с недавних пор мы доставляем также и на [GEOGRAPHIC_DATA]." at bounding box center [579, 673] width 392 height 43
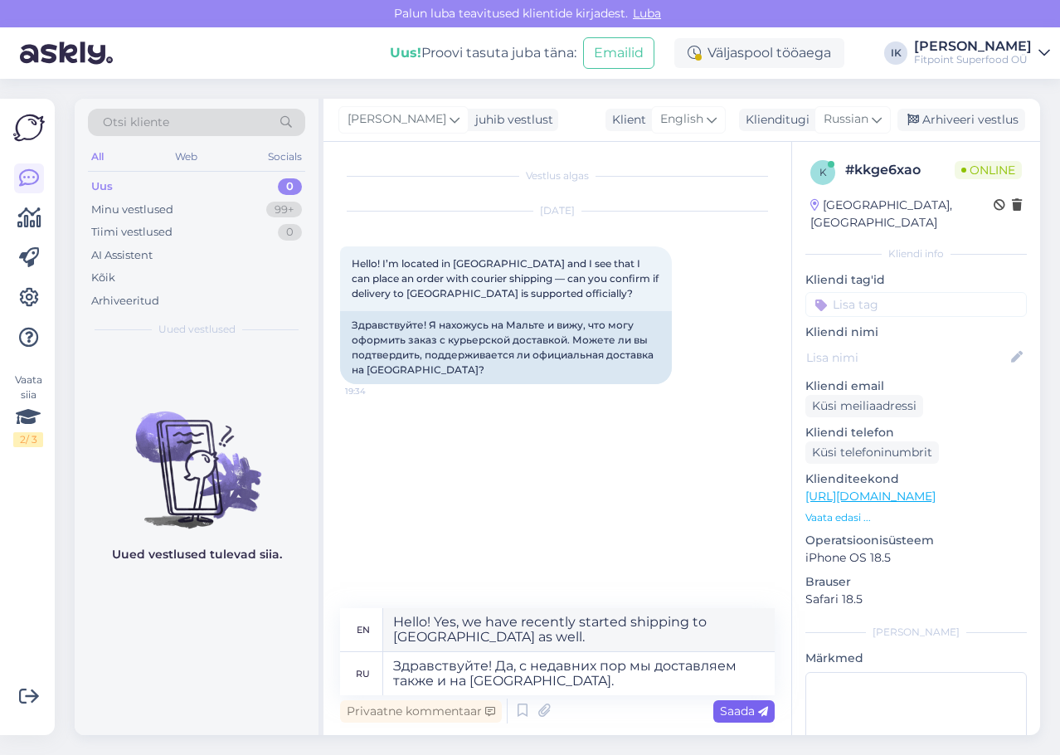
click at [756, 707] on span "Saada" at bounding box center [744, 710] width 48 height 15
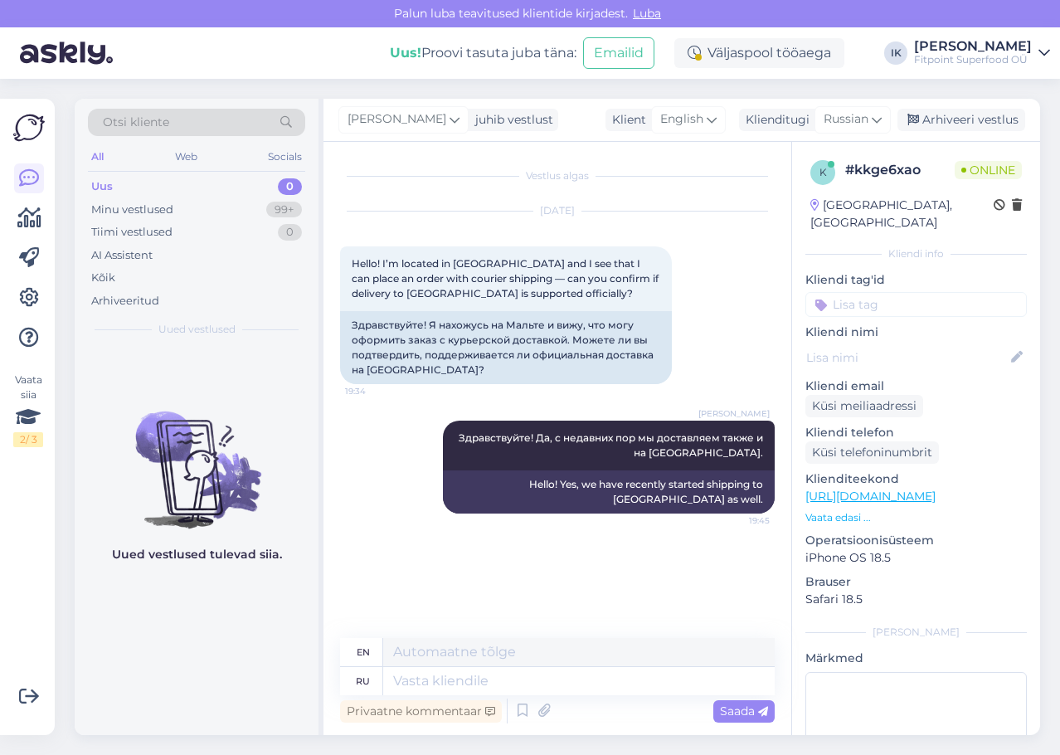
click at [598, 528] on div "Vestlus algas [DATE] Hello! I’m located in [GEOGRAPHIC_DATA] and I see that I c…" at bounding box center [565, 390] width 450 height 464
click at [238, 211] on div "Minu vestlused 99+" at bounding box center [196, 209] width 217 height 23
